Goal: Task Accomplishment & Management: Manage account settings

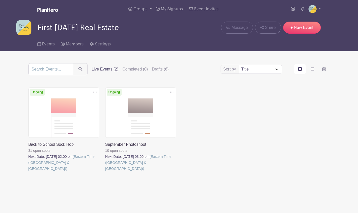
click at [105, 172] on link at bounding box center [105, 172] width 0 height 0
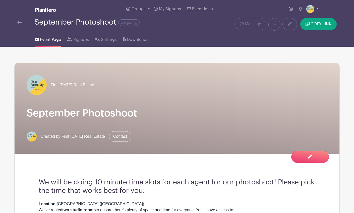
click at [318, 12] on link at bounding box center [312, 9] width 12 height 8
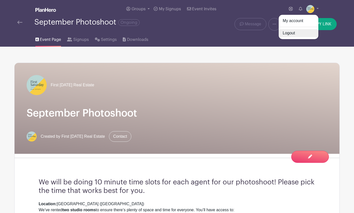
click at [282, 33] on link "Logout" at bounding box center [299, 33] width 40 height 8
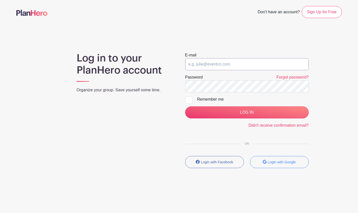
click at [235, 62] on input "email" at bounding box center [246, 64] width 123 height 12
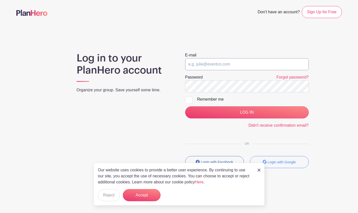
type input "[EMAIL_ADDRESS][DOMAIN_NAME]"
